Goal: Task Accomplishment & Management: Use online tool/utility

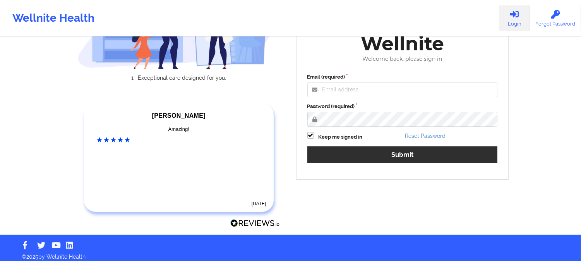
scroll to position [94, 0]
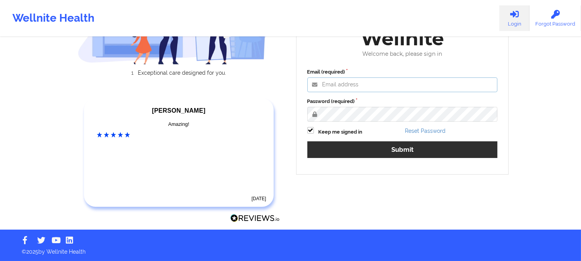
type input "[PERSON_NAME][EMAIL_ADDRESS][DOMAIN_NAME]"
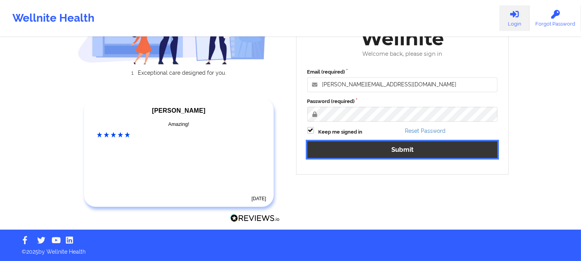
drag, startPoint x: 388, startPoint y: 145, endPoint x: 346, endPoint y: 147, distance: 42.6
click at [301, 134] on button "Submit" at bounding box center [402, 149] width 190 height 17
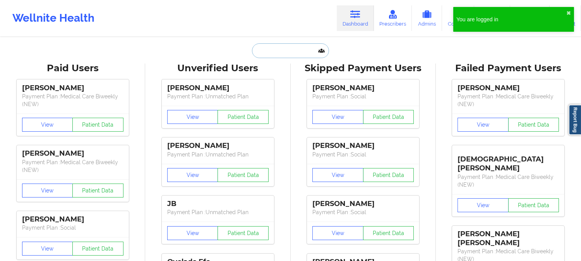
click at [285, 52] on input "text" at bounding box center [290, 50] width 77 height 15
paste input "[PERSON_NAME]"
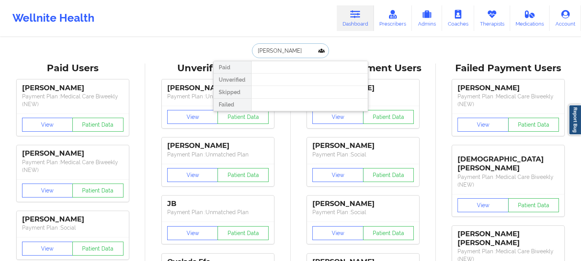
click at [257, 51] on input "[PERSON_NAME]" at bounding box center [290, 50] width 77 height 15
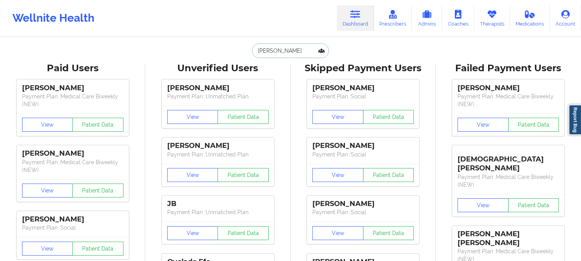
click at [272, 47] on input "[PERSON_NAME]" at bounding box center [290, 50] width 77 height 15
click at [281, 52] on input "[PERSON_NAME]" at bounding box center [290, 50] width 77 height 15
click at [258, 25] on div "Wellnite Health Dashboard Prescribers Admins Coaches Therapists Medications Acc…" at bounding box center [290, 18] width 581 height 31
drag, startPoint x: 204, startPoint y: 14, endPoint x: 192, endPoint y: 1, distance: 18.3
click at [204, 14] on div "Wellnite Health Dashboard Prescribers Admins Coaches Therapists Medications Acc…" at bounding box center [290, 18] width 581 height 31
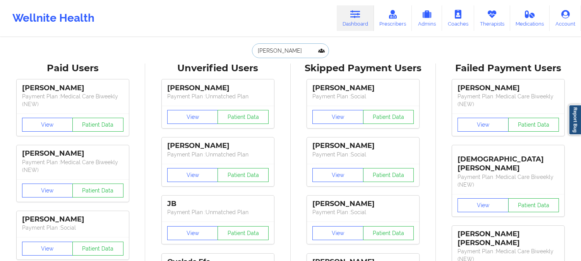
drag, startPoint x: 306, startPoint y: 49, endPoint x: 130, endPoint y: 35, distance: 176.6
paste input "[EMAIL_ADDRESS][DOMAIN_NAME]"
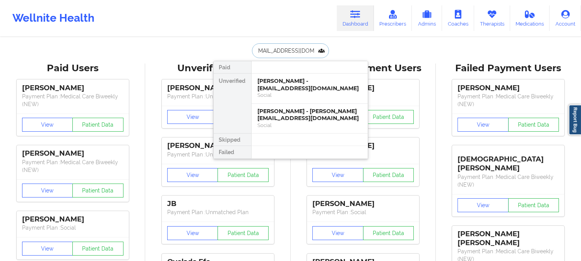
type input "[EMAIL_ADDRESS][DOMAIN_NAME]"
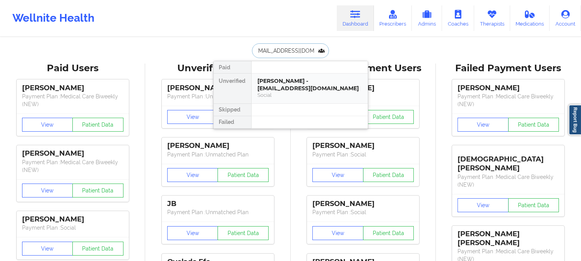
click at [291, 94] on div "Social" at bounding box center [310, 95] width 104 height 7
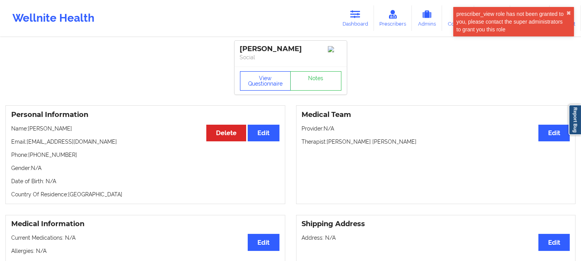
click at [265, 86] on button "View Questionnaire" at bounding box center [265, 80] width 51 height 19
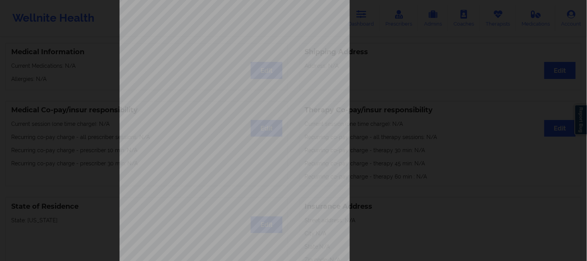
scroll to position [108, 0]
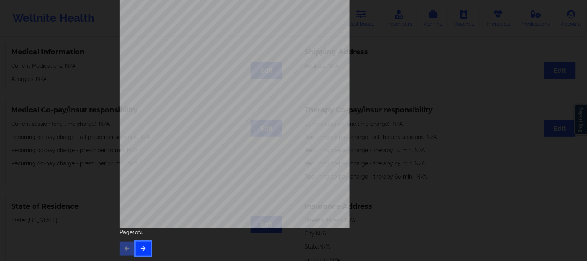
click at [145, 134] on button "button" at bounding box center [143, 248] width 15 height 14
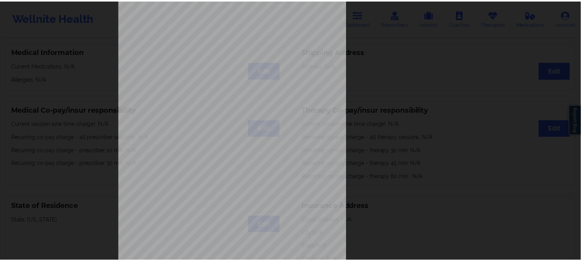
scroll to position [0, 0]
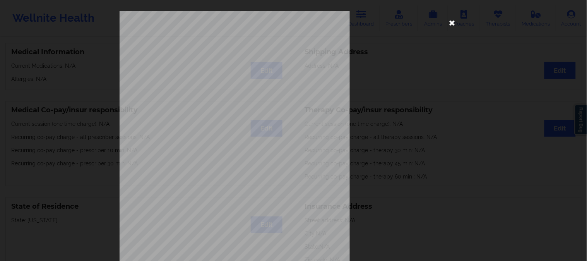
click at [301, 21] on icon at bounding box center [452, 22] width 12 height 12
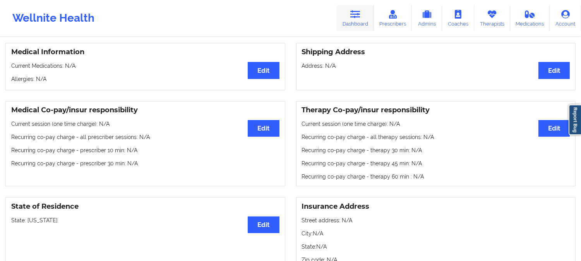
click at [301, 22] on link "Dashboard" at bounding box center [355, 18] width 37 height 26
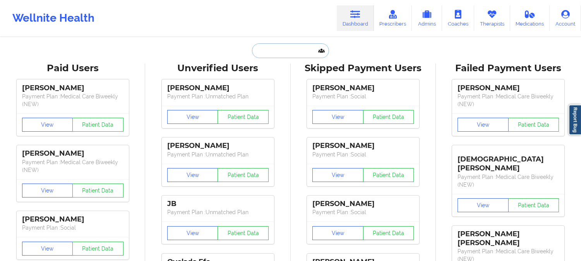
click at [283, 53] on input "text" at bounding box center [290, 50] width 77 height 15
paste input "[EMAIL_ADDRESS][PERSON_NAME][DOMAIN_NAME]"
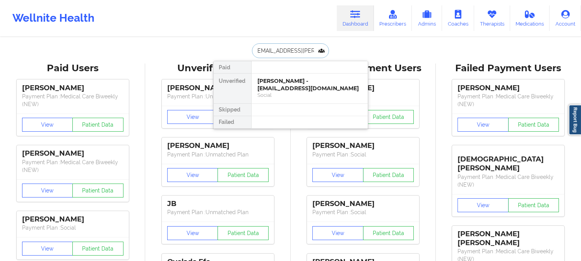
type input "[EMAIL_ADDRESS][PERSON_NAME][DOMAIN_NAME]"
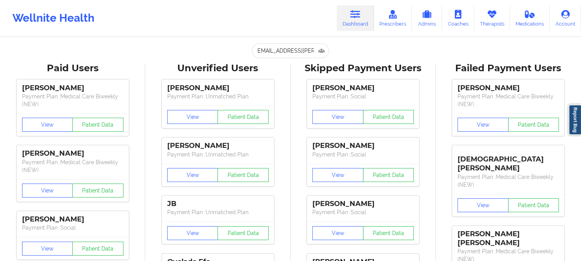
scroll to position [0, 0]
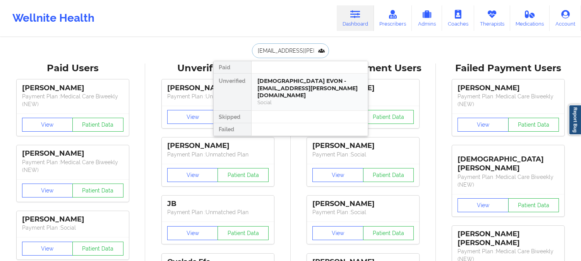
click at [301, 86] on div "[DEMOGRAPHIC_DATA] EVON - [EMAIL_ADDRESS][PERSON_NAME][DOMAIN_NAME]" at bounding box center [310, 88] width 104 height 22
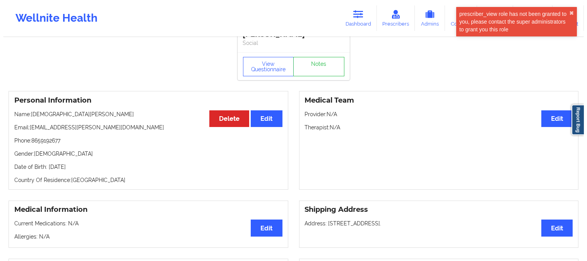
scroll to position [2, 0]
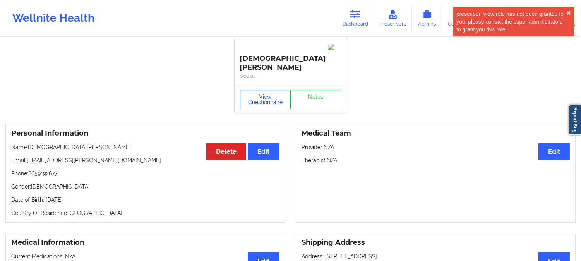
click at [267, 90] on button "View Questionnaire" at bounding box center [265, 99] width 51 height 19
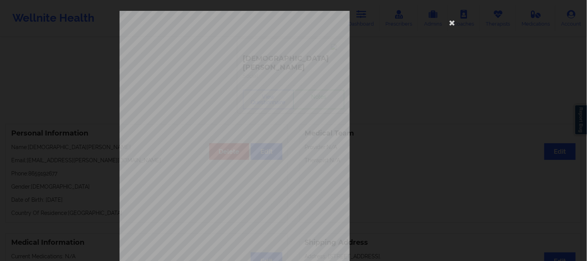
scroll to position [108, 0]
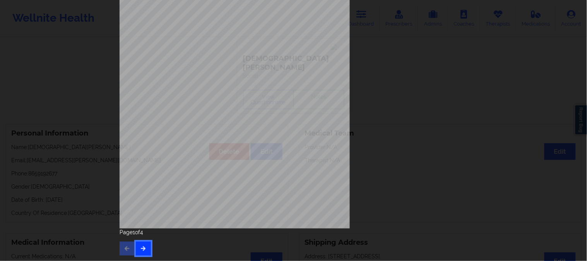
click at [144, 134] on icon "button" at bounding box center [143, 248] width 7 height 5
click at [145, 134] on button "button" at bounding box center [143, 248] width 15 height 14
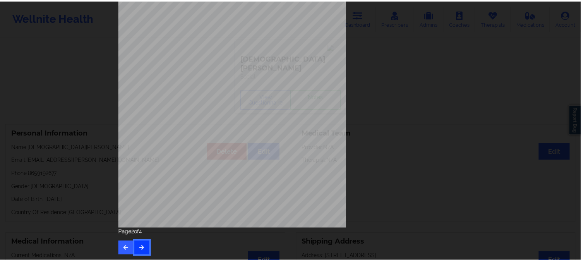
scroll to position [0, 0]
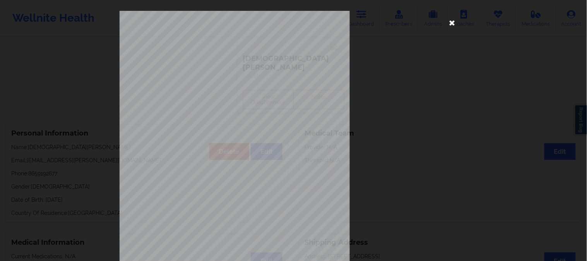
click at [301, 22] on icon at bounding box center [452, 22] width 12 height 12
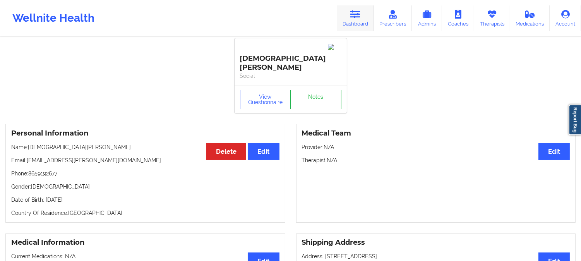
click at [301, 20] on link "Dashboard" at bounding box center [355, 18] width 37 height 26
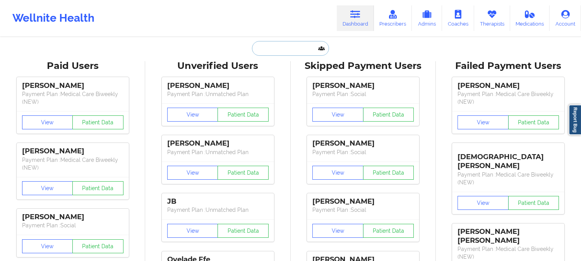
click at [291, 55] on input "text" at bounding box center [290, 48] width 77 height 15
paste input "[PERSON_NAME][EMAIL_ADDRESS][DOMAIN_NAME]"
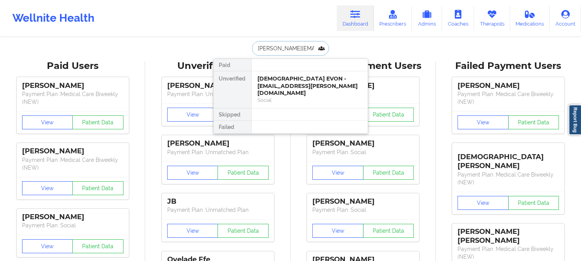
scroll to position [0, 3]
type input "[PERSON_NAME][EMAIL_ADDRESS][DOMAIN_NAME]"
click at [281, 84] on div "[PERSON_NAME] - [PERSON_NAME][EMAIL_ADDRESS][DOMAIN_NAME]" at bounding box center [310, 82] width 104 height 14
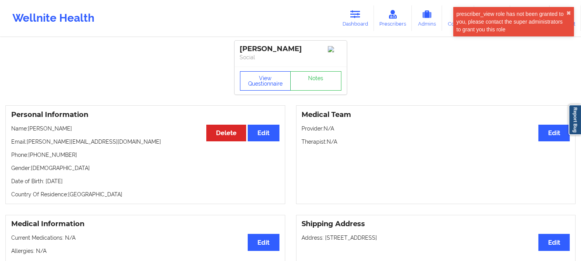
click at [248, 87] on button "View Questionnaire" at bounding box center [265, 80] width 51 height 19
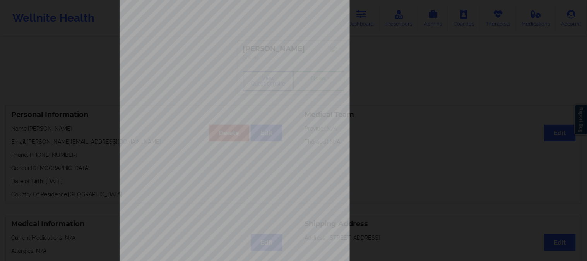
scroll to position [108, 0]
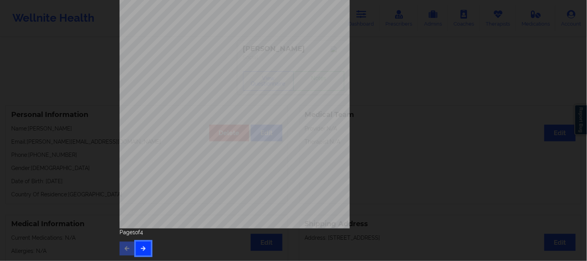
click at [139, 134] on button "button" at bounding box center [143, 248] width 15 height 14
click at [144, 134] on icon "button" at bounding box center [143, 248] width 7 height 5
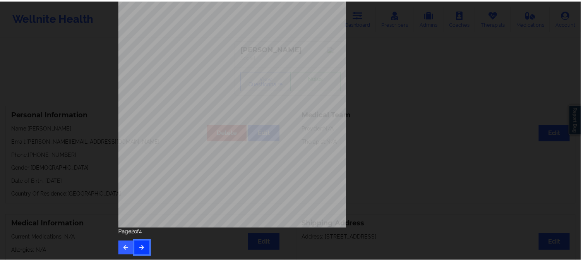
scroll to position [0, 0]
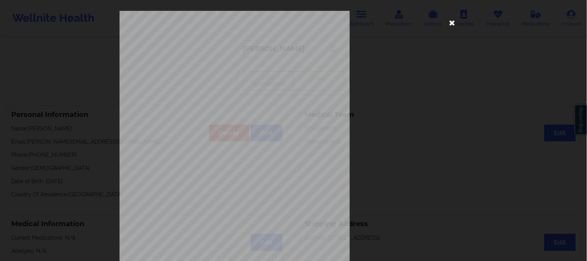
click at [301, 23] on icon at bounding box center [452, 22] width 12 height 12
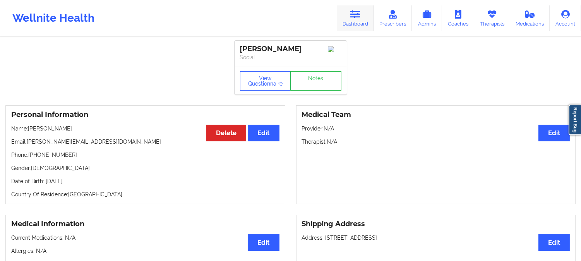
click at [301, 17] on icon at bounding box center [355, 14] width 10 height 9
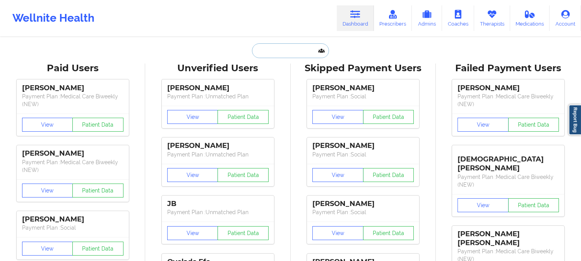
click at [292, 53] on input "text" at bounding box center [290, 50] width 77 height 15
paste input "[EMAIL_ADDRESS][DOMAIN_NAME]"
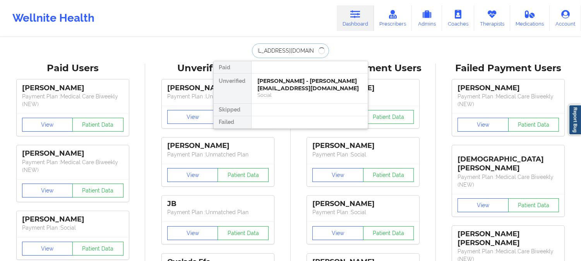
type input "[EMAIL_ADDRESS][DOMAIN_NAME]"
click at [301, 82] on div "[PERSON_NAME] - [EMAIL_ADDRESS][DOMAIN_NAME]" at bounding box center [310, 84] width 104 height 14
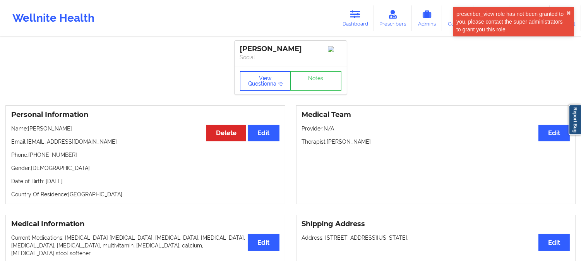
click at [256, 82] on button "View Questionnaire" at bounding box center [265, 80] width 51 height 19
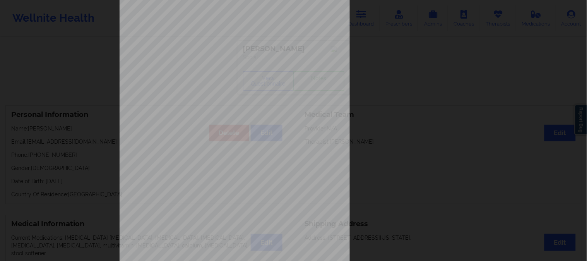
scroll to position [108, 0]
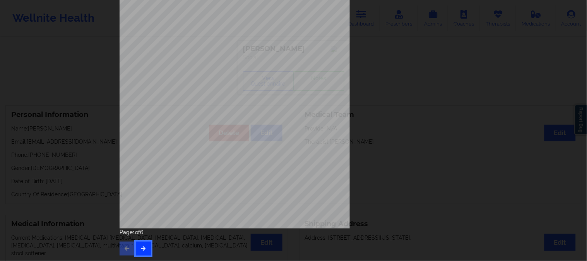
click at [141, 134] on icon "button" at bounding box center [143, 248] width 7 height 5
click at [145, 134] on button "button" at bounding box center [143, 248] width 15 height 14
click at [140, 134] on icon "button" at bounding box center [143, 248] width 7 height 5
